Goal: Find specific page/section: Find specific page/section

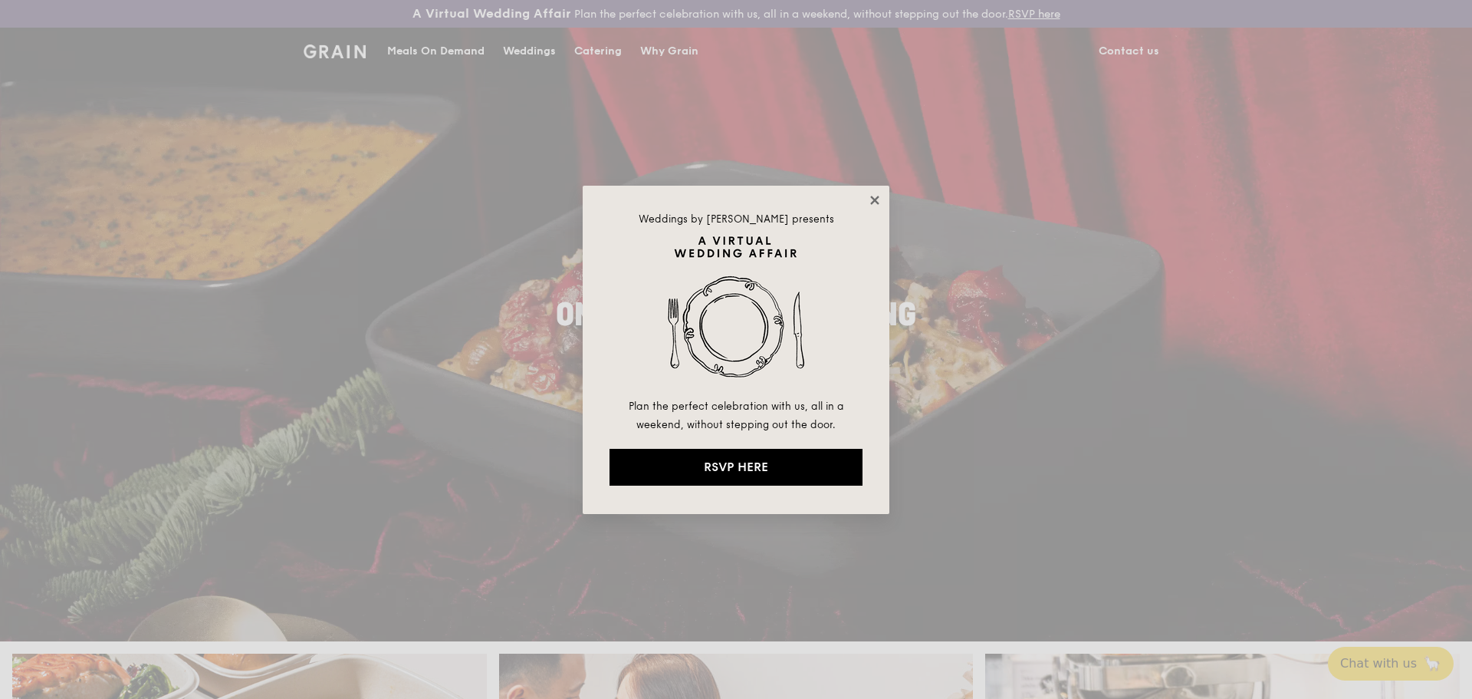
click at [876, 202] on icon at bounding box center [874, 200] width 8 height 8
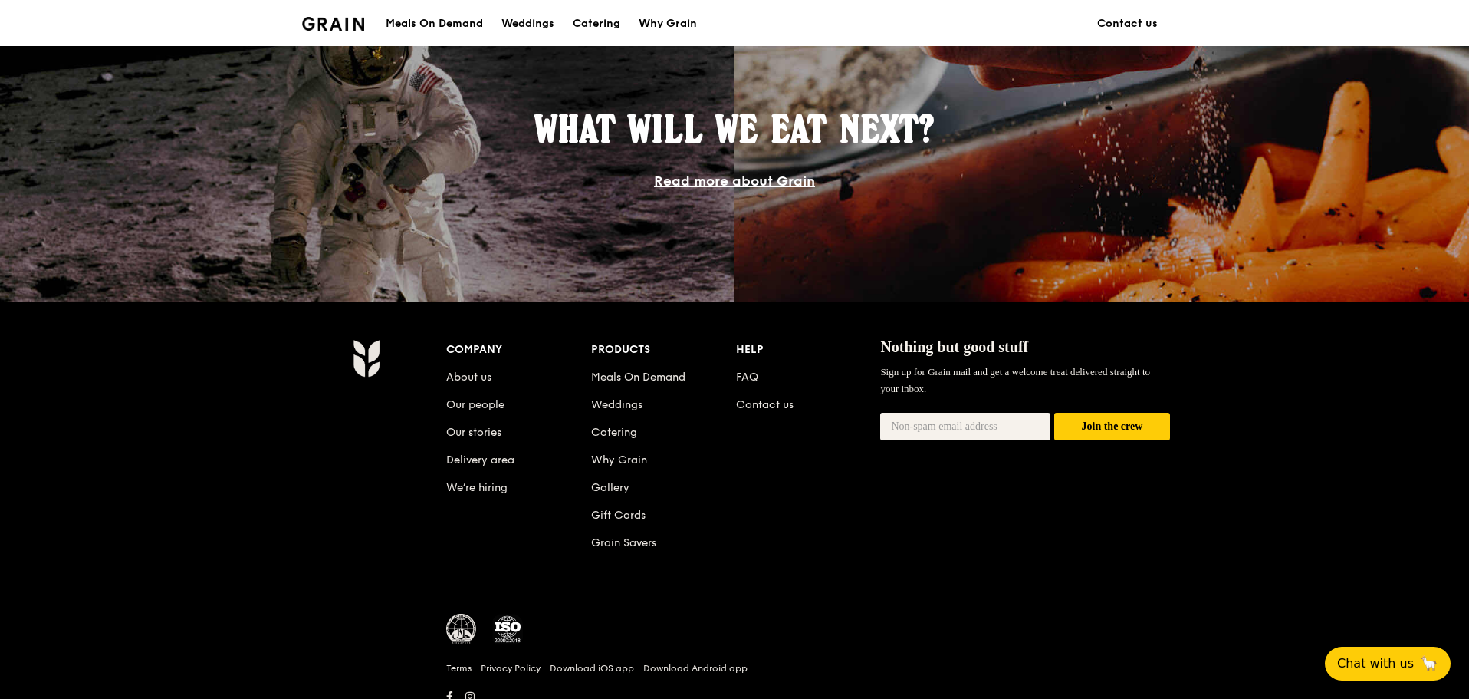
scroll to position [1418, 0]
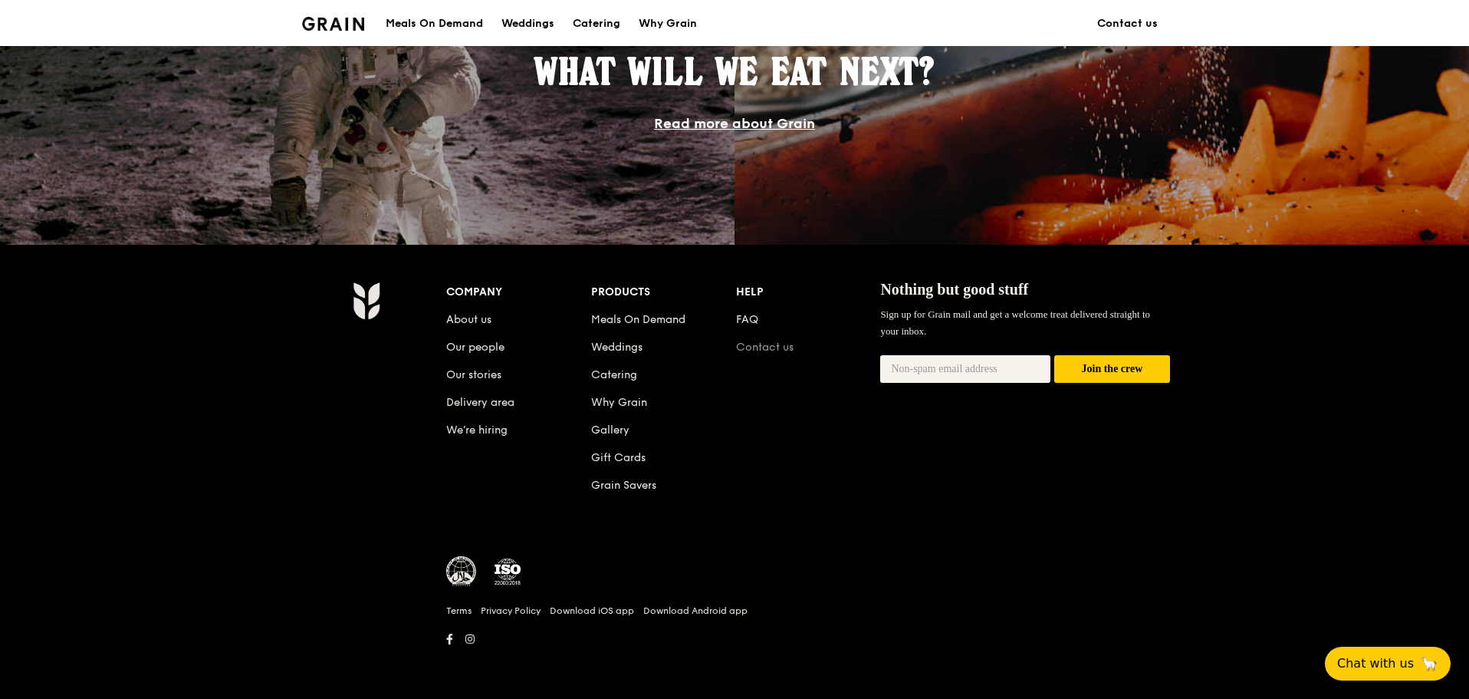
click at [758, 341] on link "Contact us" at bounding box center [765, 346] width 58 height 13
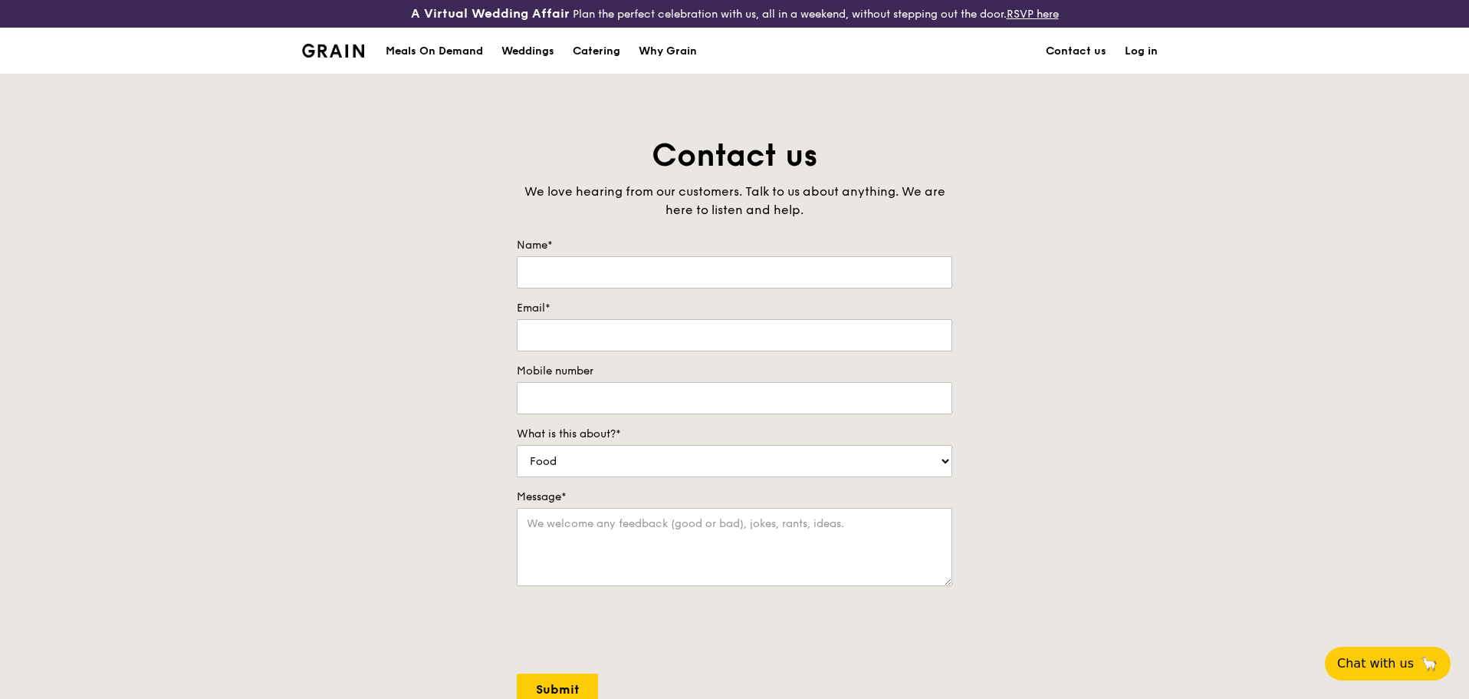
click at [1139, 48] on link "Log in" at bounding box center [1141, 51] width 51 height 46
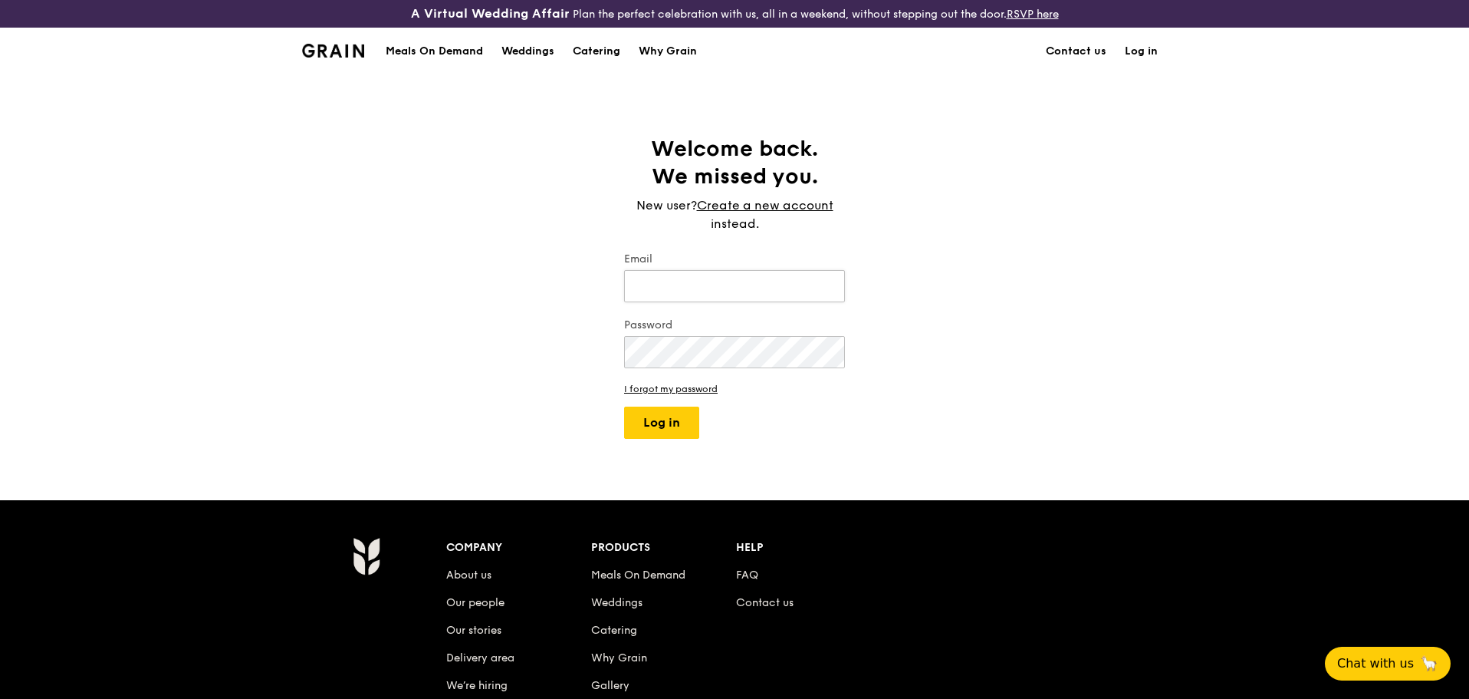
click at [765, 291] on input "Email" at bounding box center [734, 286] width 221 height 32
type input "[PERSON_NAME][EMAIL_ADDRESS][DOMAIN_NAME]"
click at [624, 406] on button "Log in" at bounding box center [661, 422] width 75 height 32
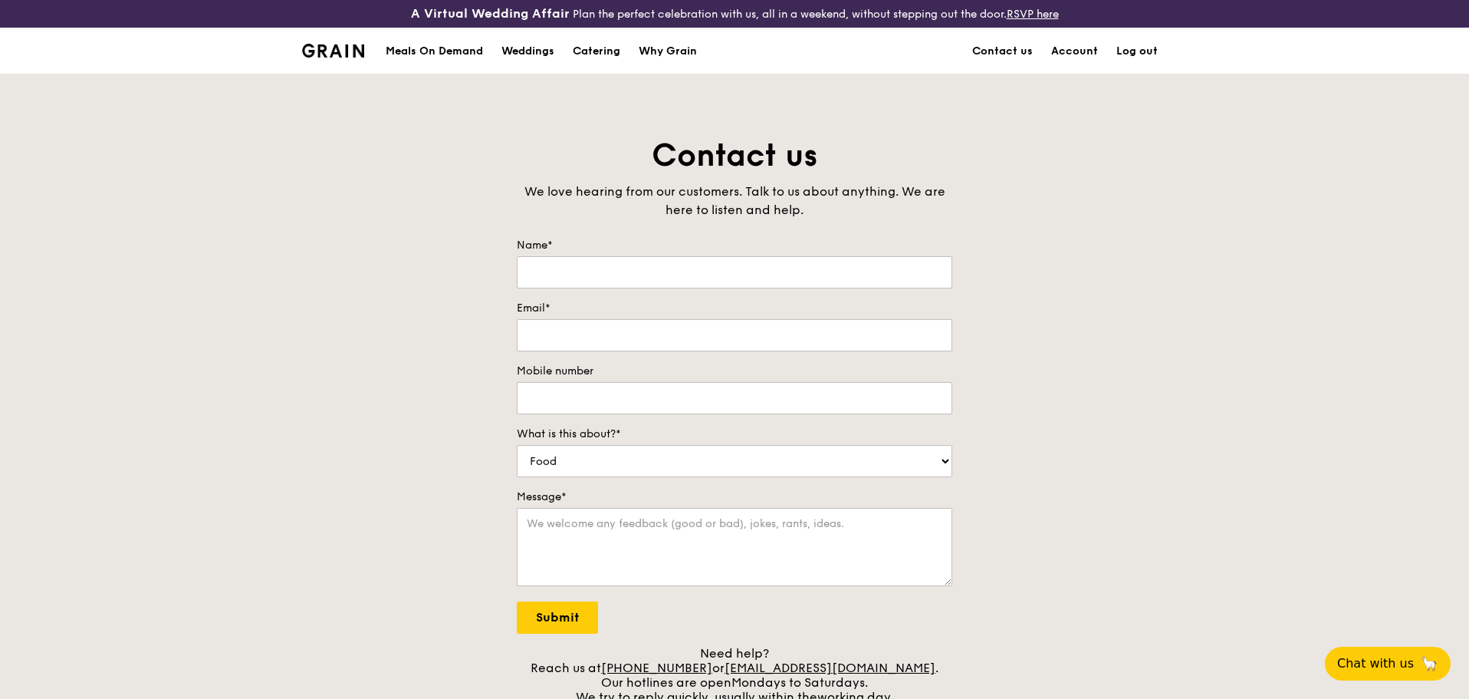
type input "Jorine"
type input "[PERSON_NAME][EMAIL_ADDRESS][DOMAIN_NAME]"
type input "98245616"
click at [558, 622] on input "Submit" at bounding box center [557, 617] width 81 height 32
click at [431, 49] on div "Meals On Demand" at bounding box center [434, 51] width 97 height 46
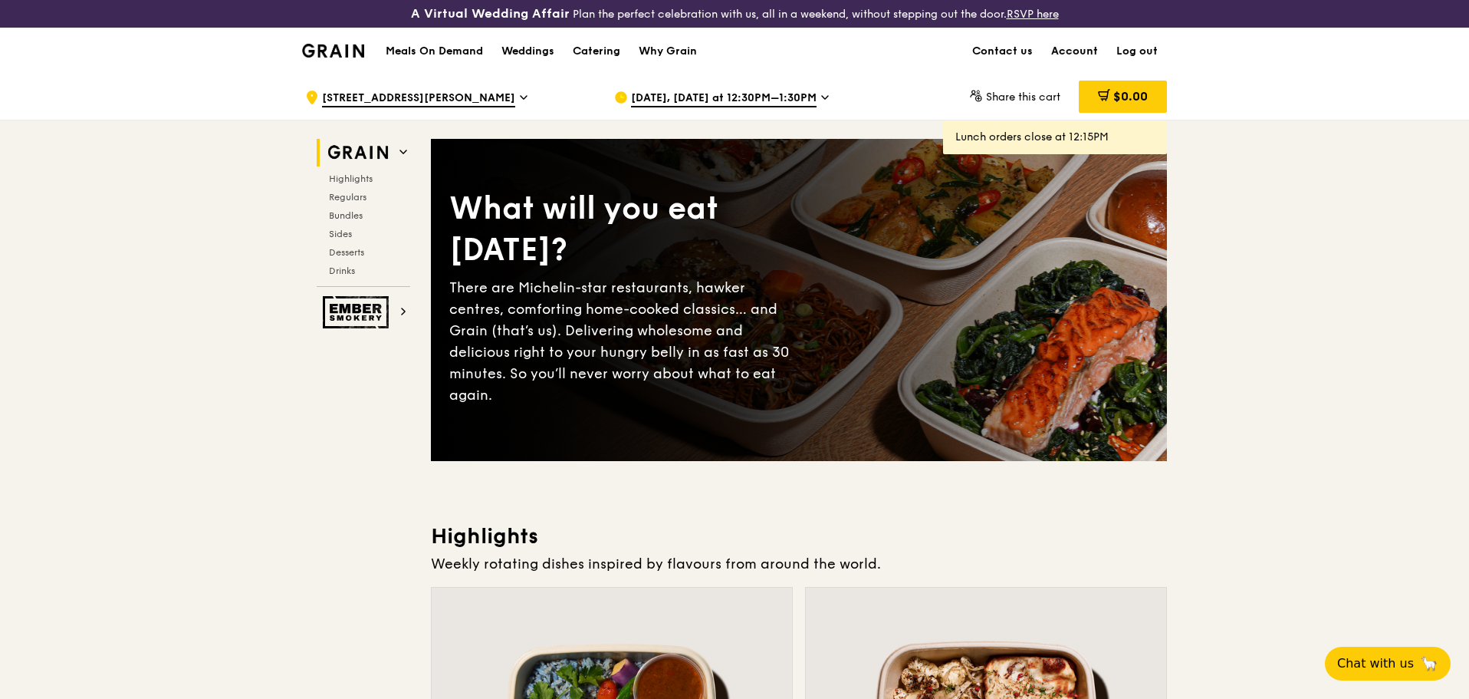
click at [1079, 46] on link "Account" at bounding box center [1074, 51] width 65 height 46
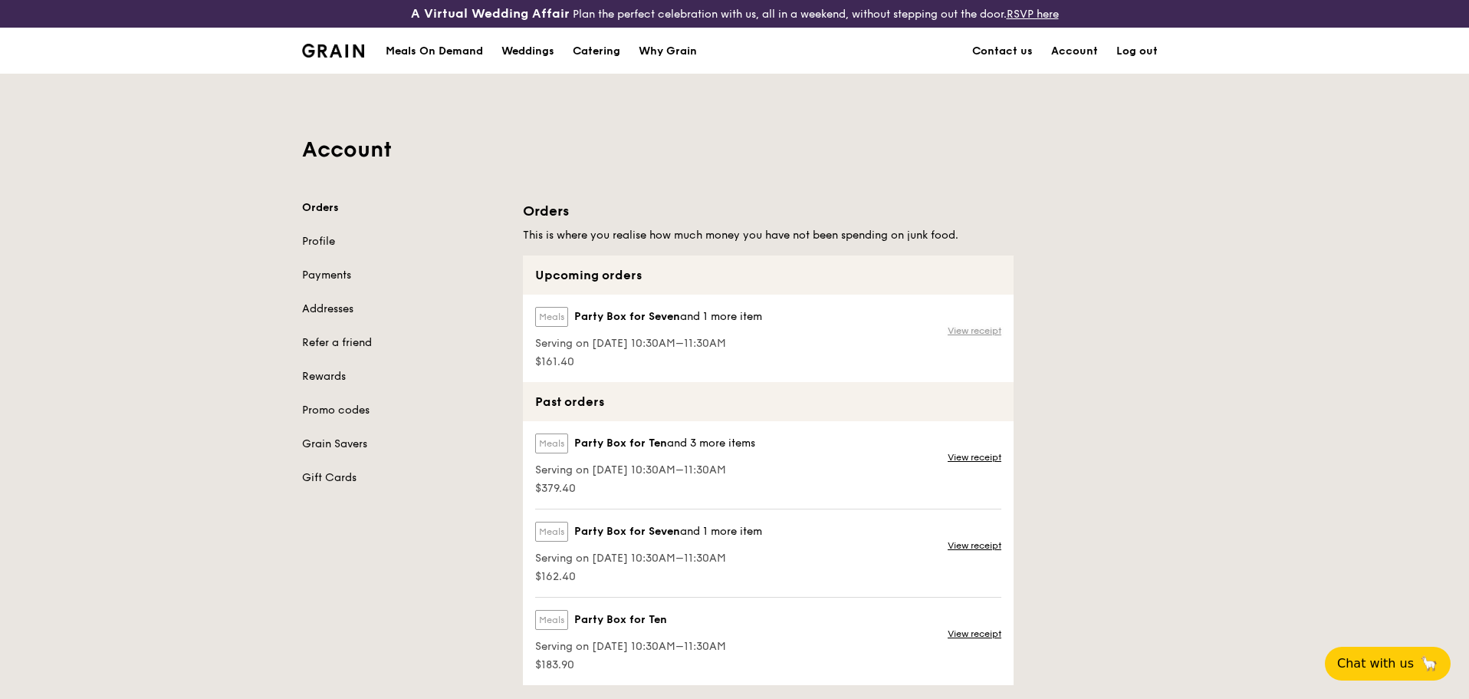
click at [964, 326] on link "View receipt" at bounding box center [975, 330] width 54 height 12
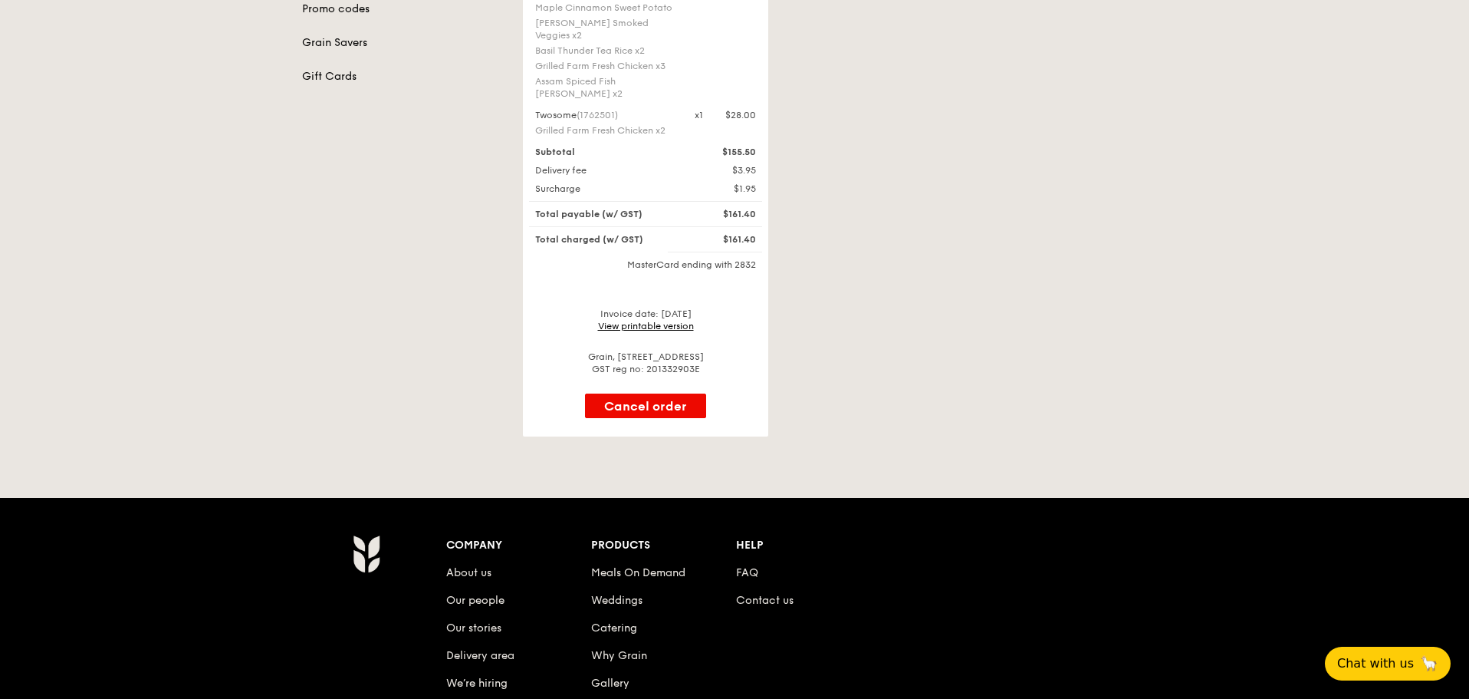
scroll to position [460, 0]
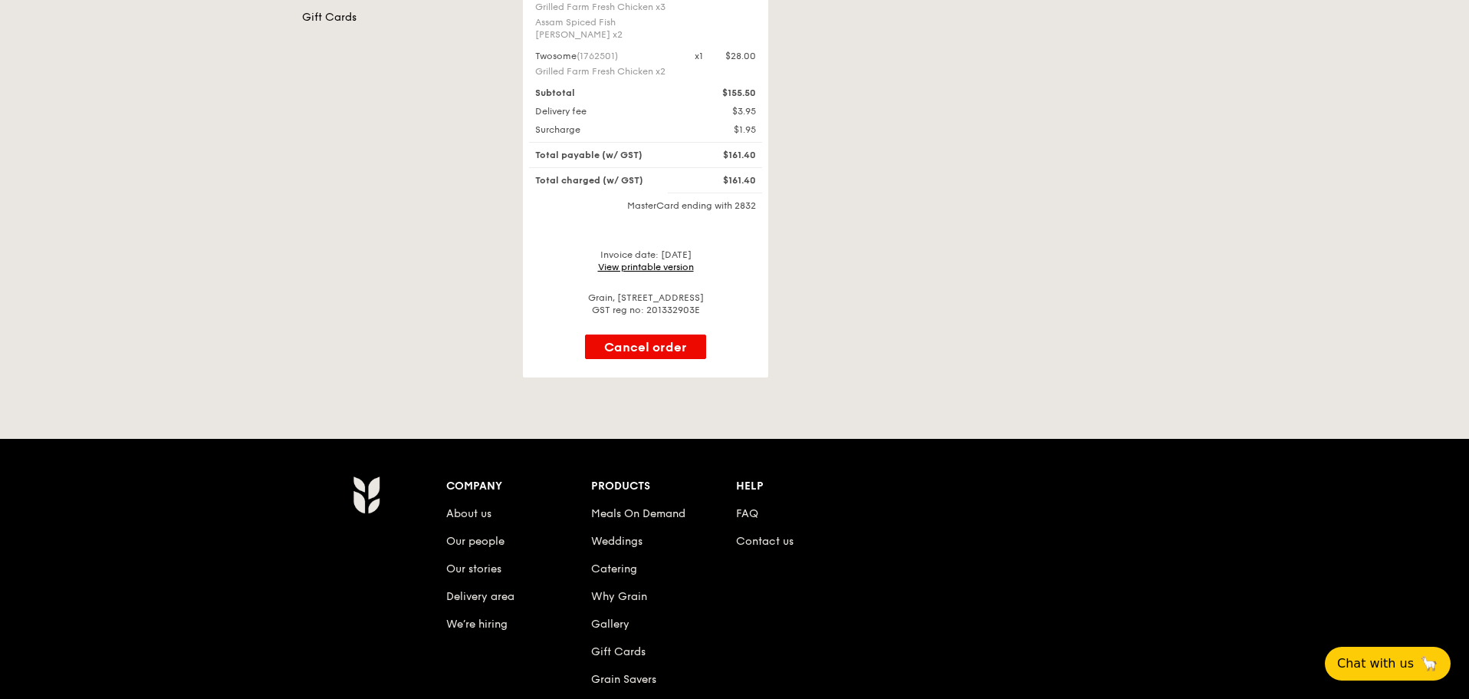
click at [682, 261] on link "View printable version" at bounding box center [646, 266] width 96 height 11
